Goal: Task Accomplishment & Management: Manage account settings

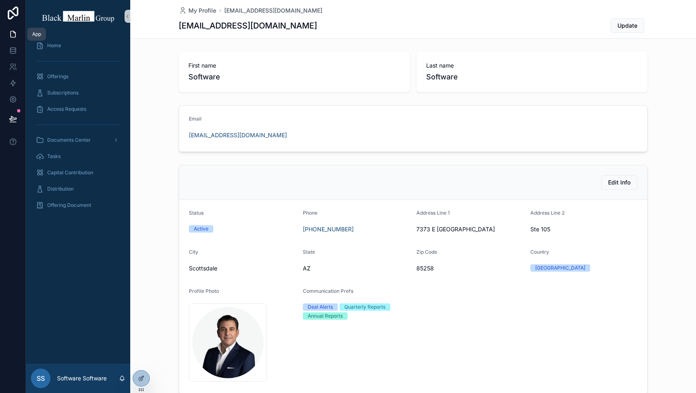
click at [12, 36] on icon at bounding box center [13, 34] width 8 height 8
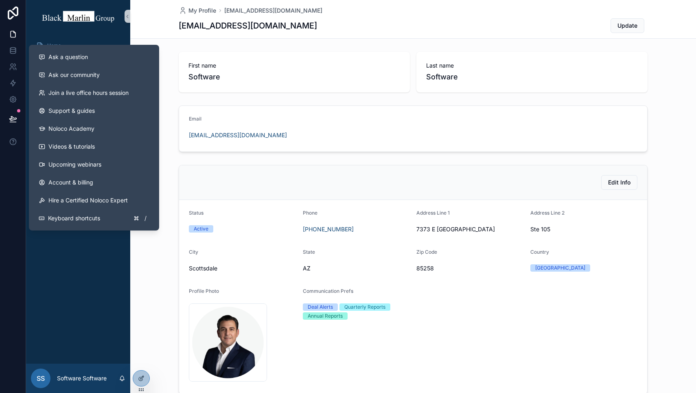
click at [54, 277] on div "Home Offerings Subscriptions Access Requests Documents Center Tasks Capital Con…" at bounding box center [78, 198] width 104 height 331
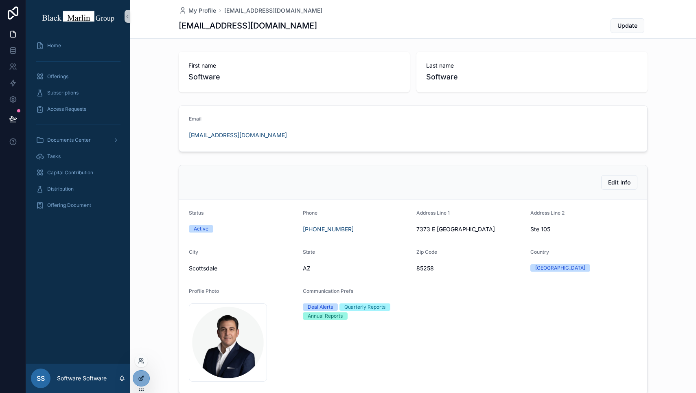
click at [140, 373] on div at bounding box center [141, 377] width 16 height 15
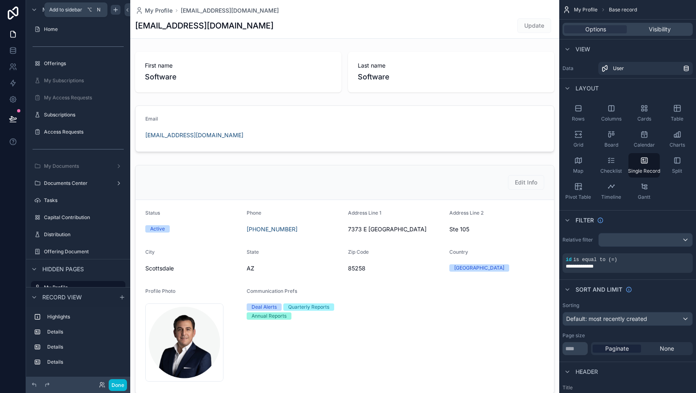
click at [112, 11] on div "scrollable content" at bounding box center [116, 10] width 10 height 10
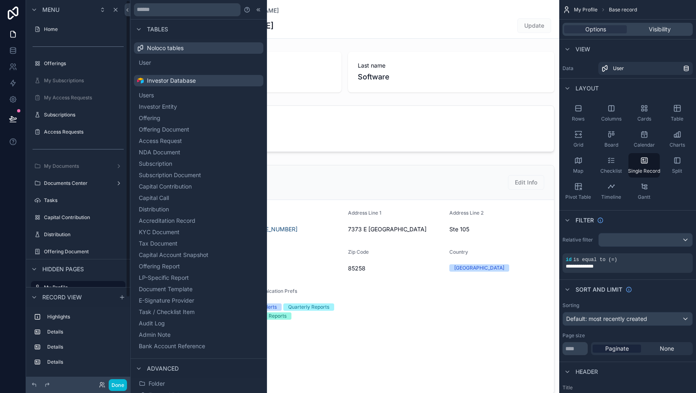
click at [86, 20] on div "scrollable content" at bounding box center [78, 21] width 104 height 2
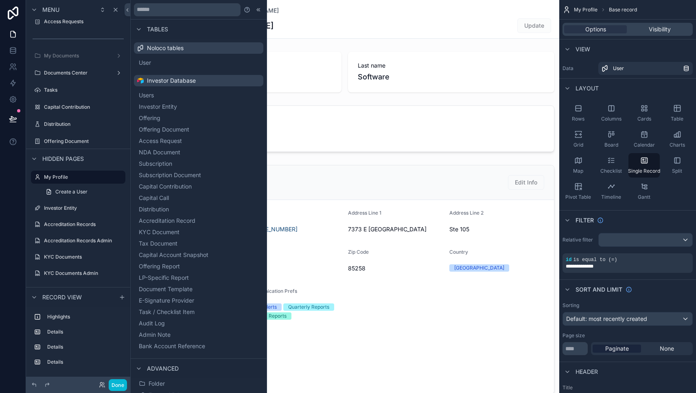
click at [70, 160] on span "Hidden pages" at bounding box center [63, 159] width 42 height 8
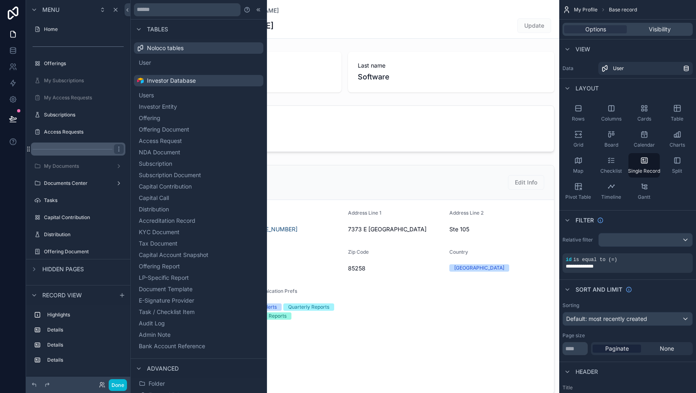
click at [67, 151] on div "scrollable content" at bounding box center [78, 148] width 94 height 13
click at [63, 259] on div "Hidden pages" at bounding box center [78, 269] width 104 height 20
click at [63, 274] on div "Hidden pages" at bounding box center [78, 269] width 104 height 20
click at [28, 269] on div "Hidden pages" at bounding box center [78, 269] width 104 height 20
click at [31, 269] on icon "scrollable content" at bounding box center [34, 269] width 7 height 7
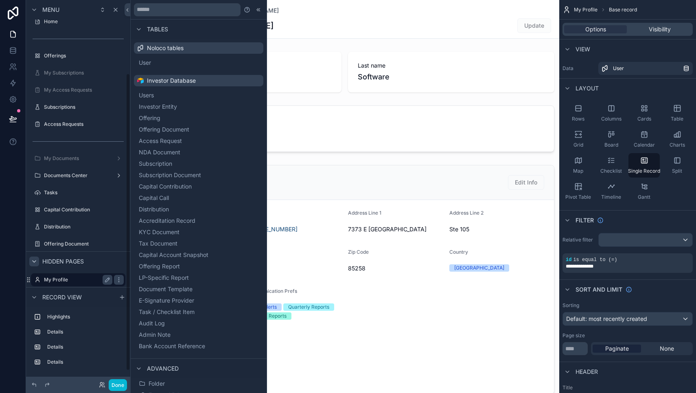
scroll to position [110, 0]
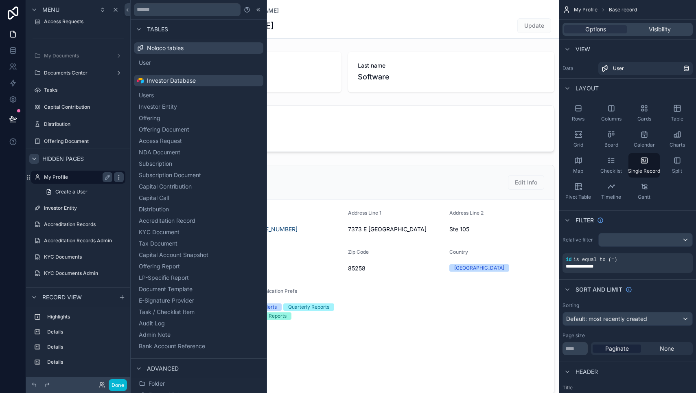
click at [117, 175] on icon "scrollable content" at bounding box center [119, 177] width 7 height 7
click at [81, 158] on span "Hidden pages" at bounding box center [63, 159] width 42 height 8
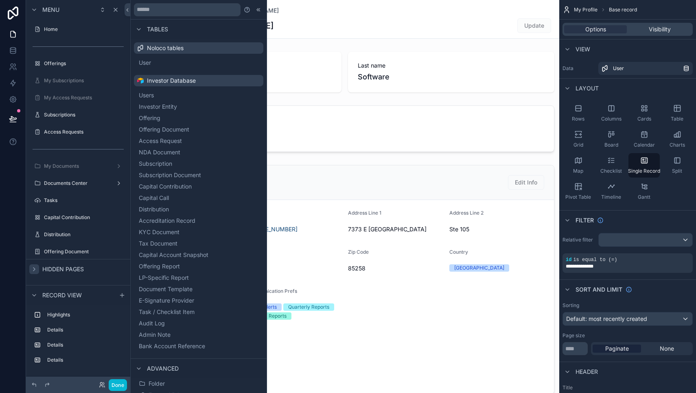
click at [39, 263] on div "Hidden pages" at bounding box center [78, 269] width 104 height 20
click at [38, 271] on div "scrollable content" at bounding box center [34, 269] width 10 height 10
click at [142, 31] on div at bounding box center [139, 29] width 10 height 10
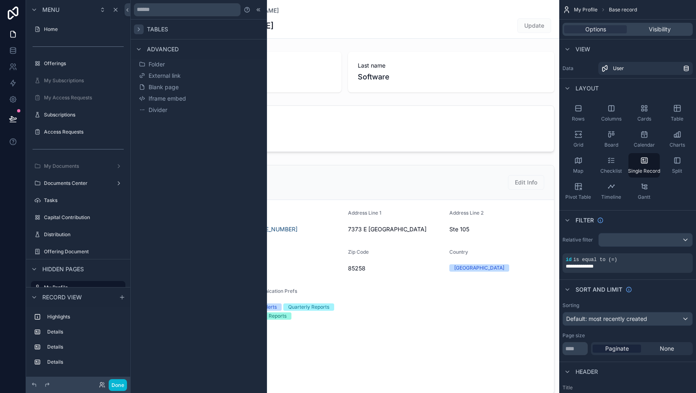
click at [135, 29] on icon at bounding box center [138, 29] width 7 height 7
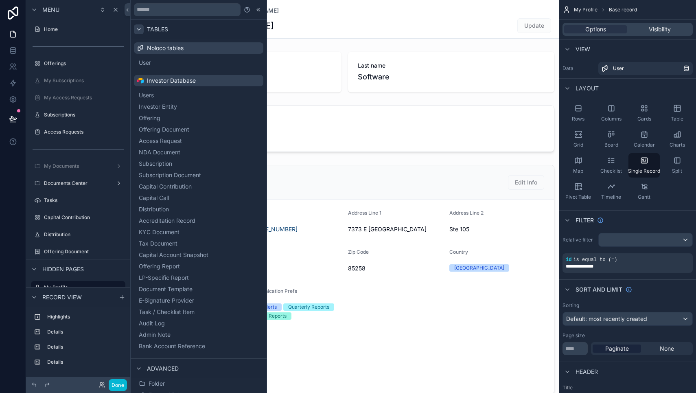
click at [135, 29] on icon at bounding box center [138, 29] width 7 height 7
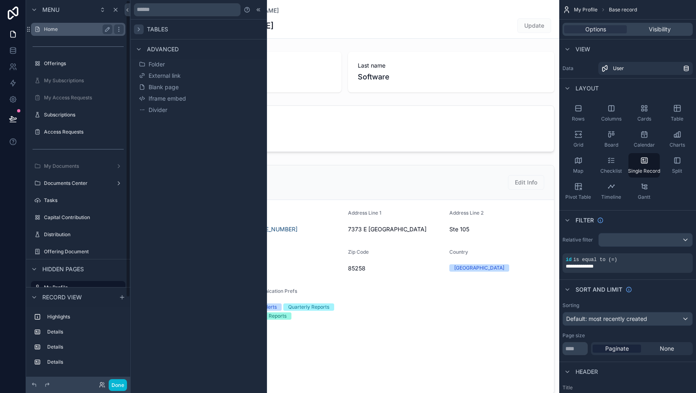
click at [61, 29] on label "Home" at bounding box center [76, 29] width 65 height 7
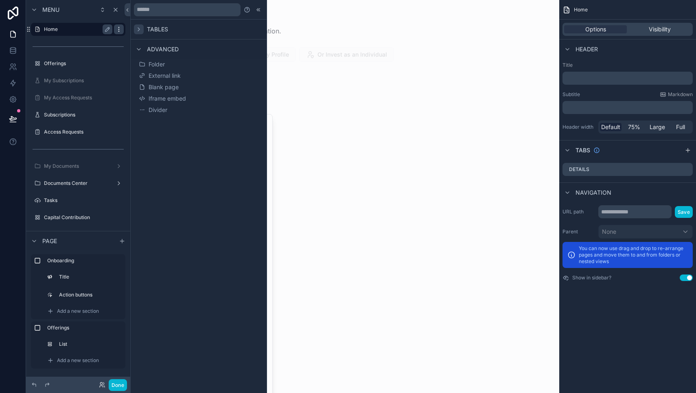
click at [120, 29] on icon "scrollable content" at bounding box center [119, 29] width 7 height 7
click at [83, 39] on div "scrollable content" at bounding box center [78, 46] width 104 height 15
click at [179, 87] on button "Blank page" at bounding box center [198, 86] width 123 height 11
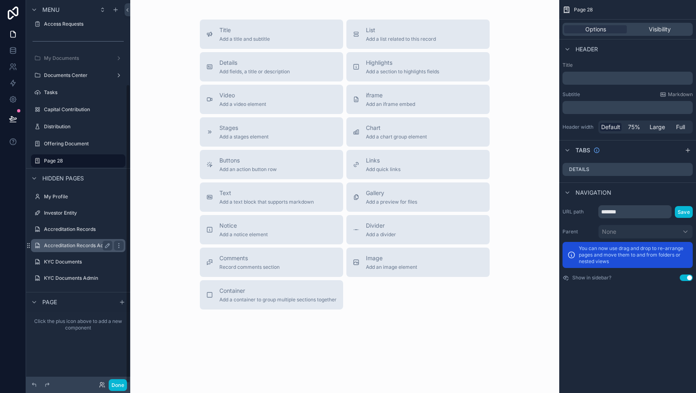
scroll to position [107, 0]
click at [115, 162] on div "scrollable content" at bounding box center [119, 162] width 10 height 10
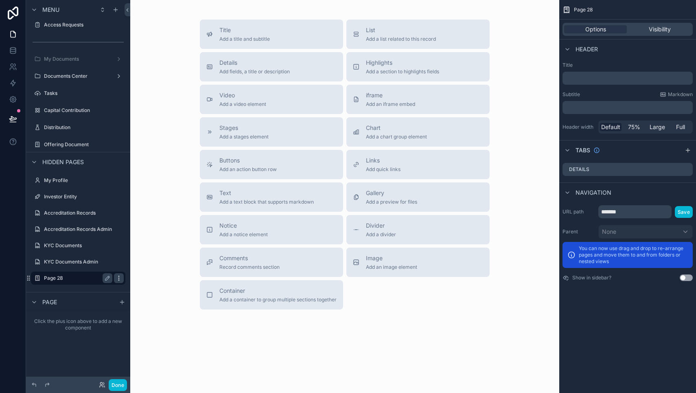
click at [118, 277] on icon "scrollable content" at bounding box center [119, 278] width 7 height 7
click at [82, 277] on label "Page 28" at bounding box center [76, 278] width 65 height 7
click at [96, 278] on label "Page 28" at bounding box center [76, 278] width 65 height 7
click at [108, 278] on icon "scrollable content" at bounding box center [107, 278] width 4 height 4
click at [80, 276] on input "*******" at bounding box center [71, 278] width 55 height 10
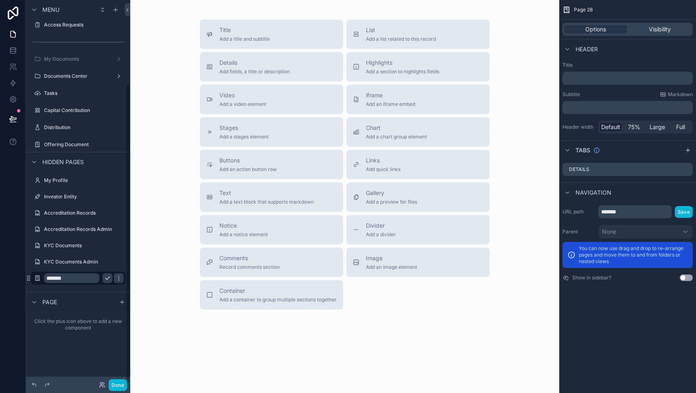
click at [80, 276] on input "*******" at bounding box center [71, 278] width 55 height 10
type input "**********"
click at [116, 279] on icon "scrollable content" at bounding box center [119, 278] width 7 height 7
click at [87, 278] on label "Contact Us" at bounding box center [76, 278] width 65 height 7
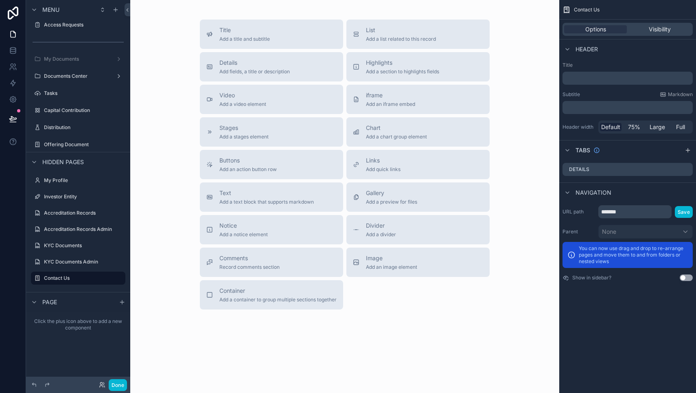
click at [0, 0] on icon "scrollable content" at bounding box center [0, 0] width 0 height 0
click at [82, 280] on input "**********" at bounding box center [71, 278] width 55 height 10
click at [82, 280] on input "*" at bounding box center [71, 278] width 55 height 10
type input "**********"
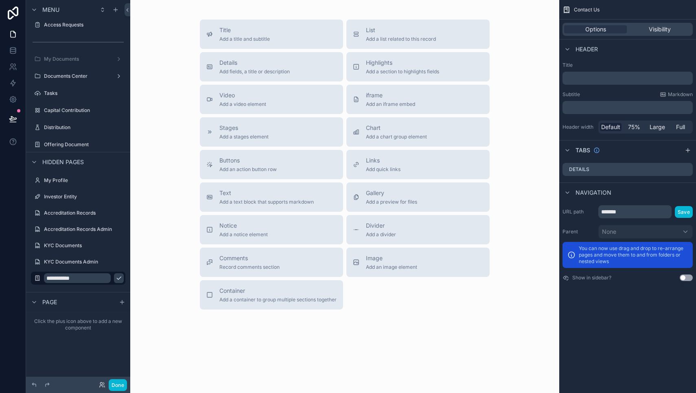
click at [116, 279] on icon "scrollable content" at bounding box center [119, 278] width 7 height 7
click at [166, 99] on div "Title Add a title and subtitle List Add a list related to this record Details A…" at bounding box center [345, 165] width 416 height 290
